Goal: Task Accomplishment & Management: Manage account settings

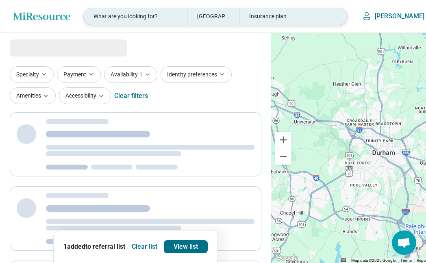
click at [134, 19] on div "What are you looking for?" at bounding box center [135, 16] width 103 height 17
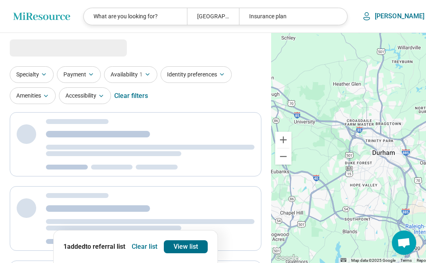
select select "***"
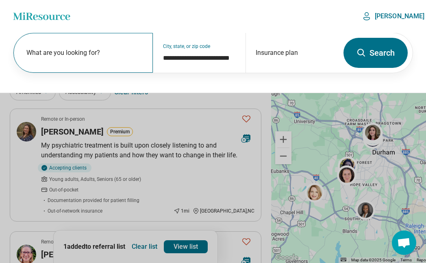
click at [98, 56] on label "What are you looking for?" at bounding box center [84, 53] width 117 height 10
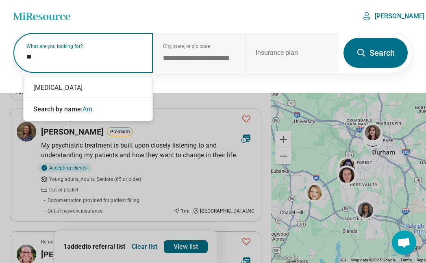
type input "*"
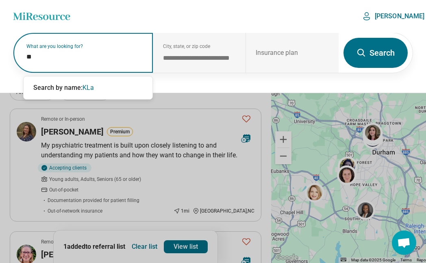
type input "*"
type input "**********"
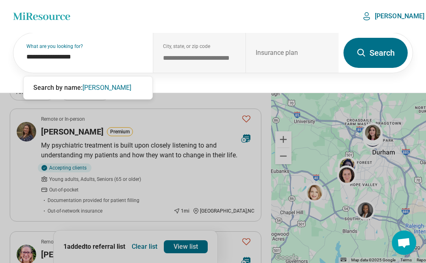
click at [383, 50] on button "Search" at bounding box center [375, 53] width 64 height 30
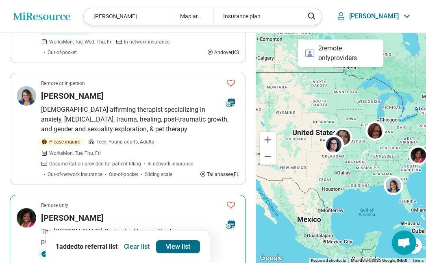
scroll to position [699, 0]
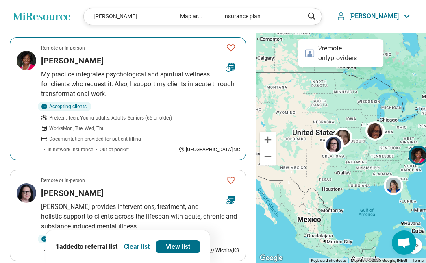
click at [230, 46] on icon "Favorite" at bounding box center [231, 48] width 10 height 10
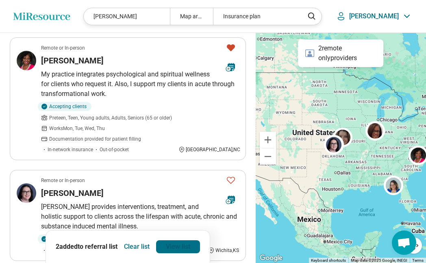
click at [186, 245] on link "View list" at bounding box center [178, 246] width 44 height 13
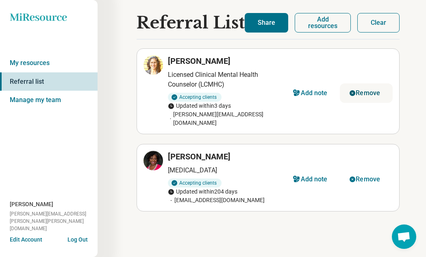
click at [354, 83] on button "Remove" at bounding box center [366, 92] width 53 height 19
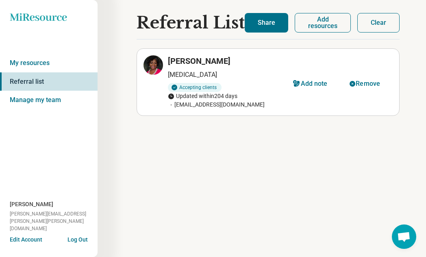
click at [268, 26] on button "Share" at bounding box center [266, 22] width 43 height 19
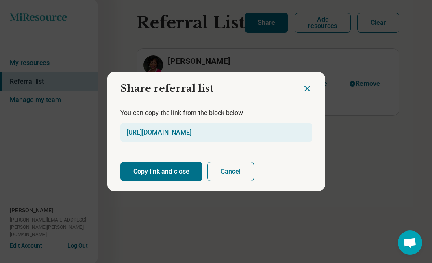
click at [168, 171] on button "Copy link and close" at bounding box center [161, 171] width 82 height 19
